Goal: Use online tool/utility: Utilize a website feature to perform a specific function

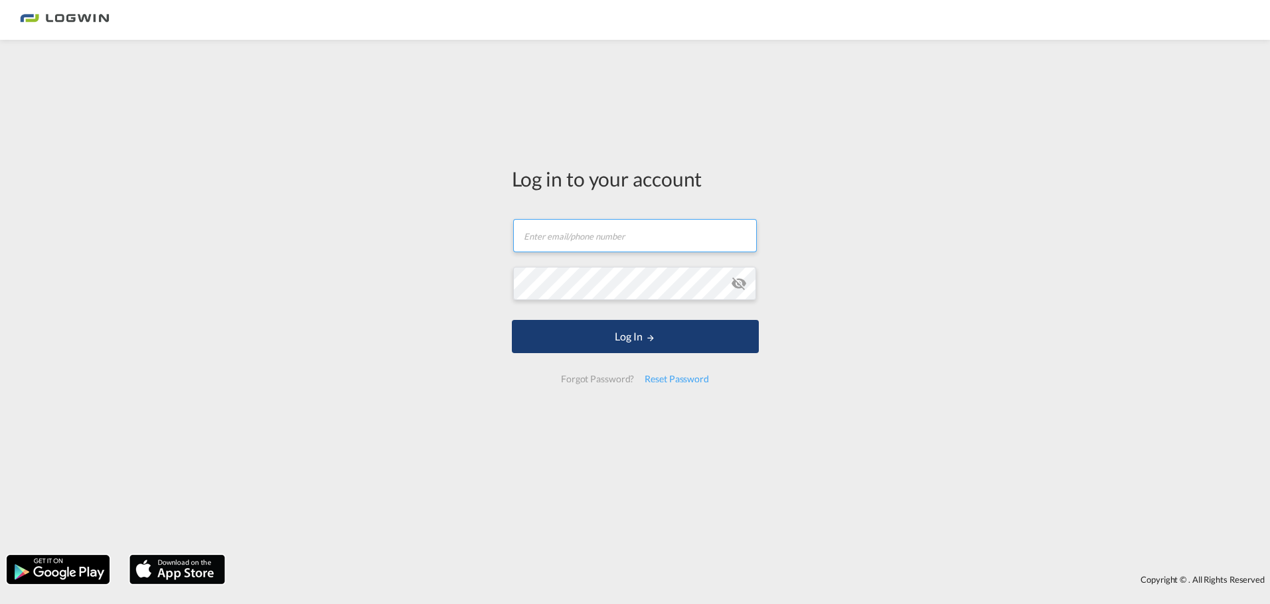
type input "[PERSON_NAME][EMAIL_ADDRESS][DOMAIN_NAME]"
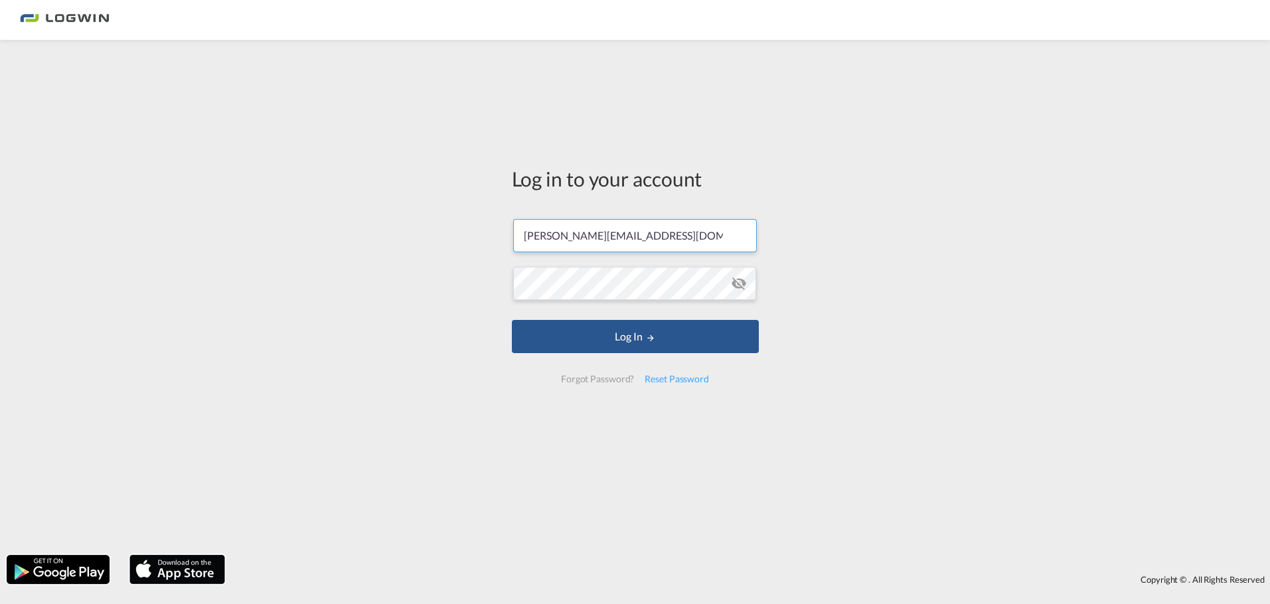
drag, startPoint x: 621, startPoint y: 342, endPoint x: 535, endPoint y: 301, distance: 94.8
click at [622, 342] on button "Log In" at bounding box center [635, 336] width 247 height 33
